Goal: Task Accomplishment & Management: Use online tool/utility

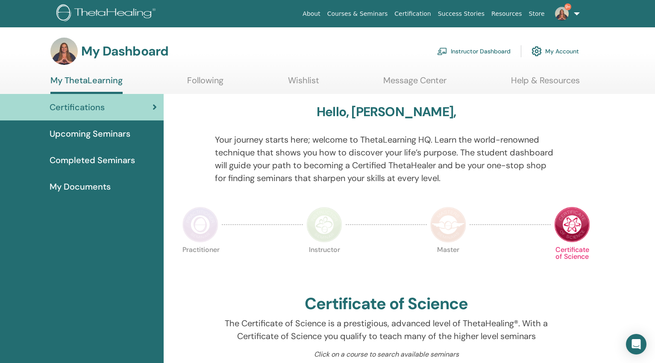
click at [497, 51] on link "Instructor Dashboard" at bounding box center [474, 51] width 74 height 19
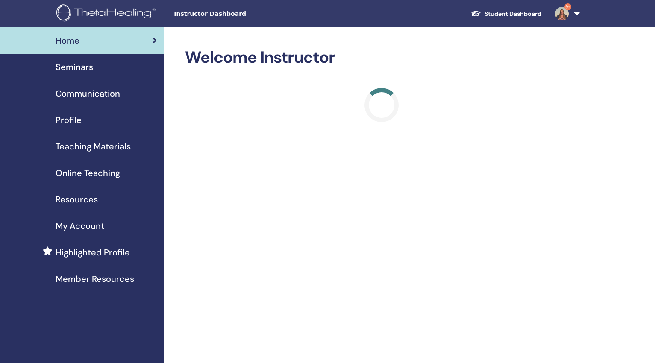
click at [79, 171] on span "Online Teaching" at bounding box center [88, 173] width 65 height 13
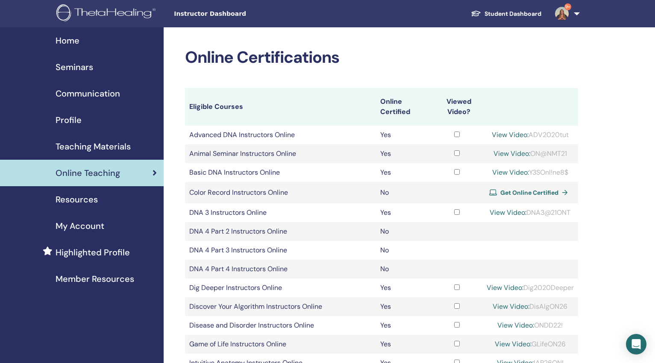
copy div "Y3SOnl!ne8$"
drag, startPoint x: 573, startPoint y: 171, endPoint x: 528, endPoint y: 171, distance: 44.9
click at [529, 173] on div "View Video: Y3SOnl!ne8$" at bounding box center [530, 173] width 87 height 10
